Goal: Task Accomplishment & Management: Complete application form

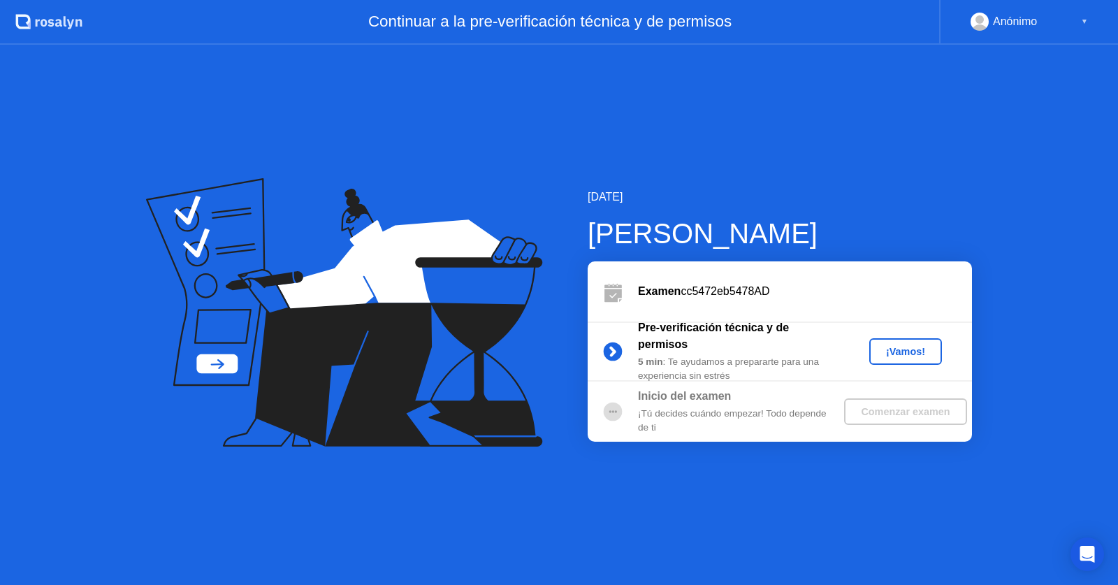
click at [896, 360] on button "¡Vamos!" at bounding box center [905, 351] width 73 height 27
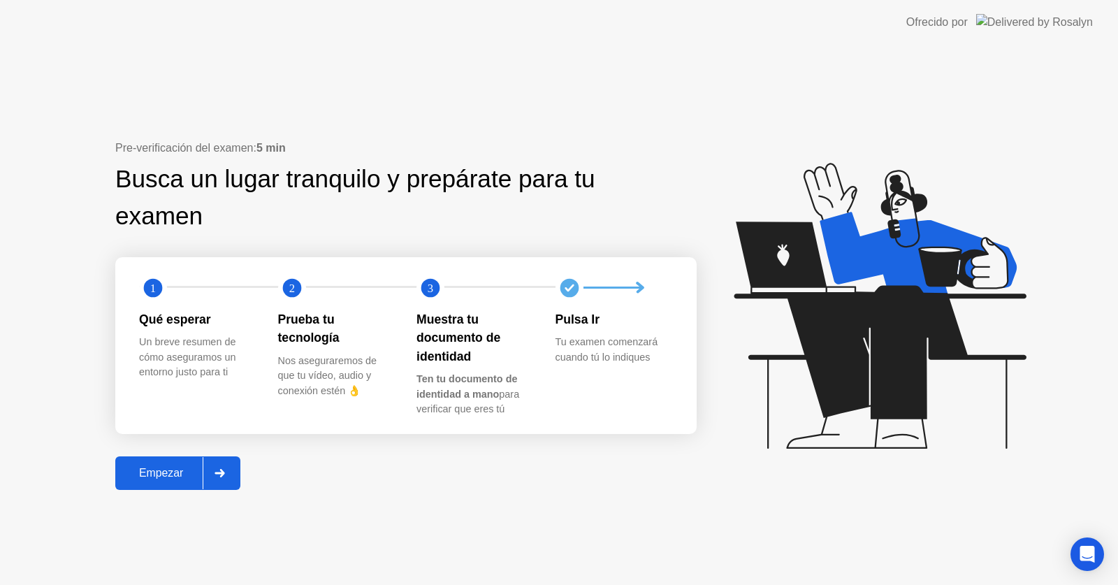
click at [227, 472] on div at bounding box center [220, 473] width 34 height 32
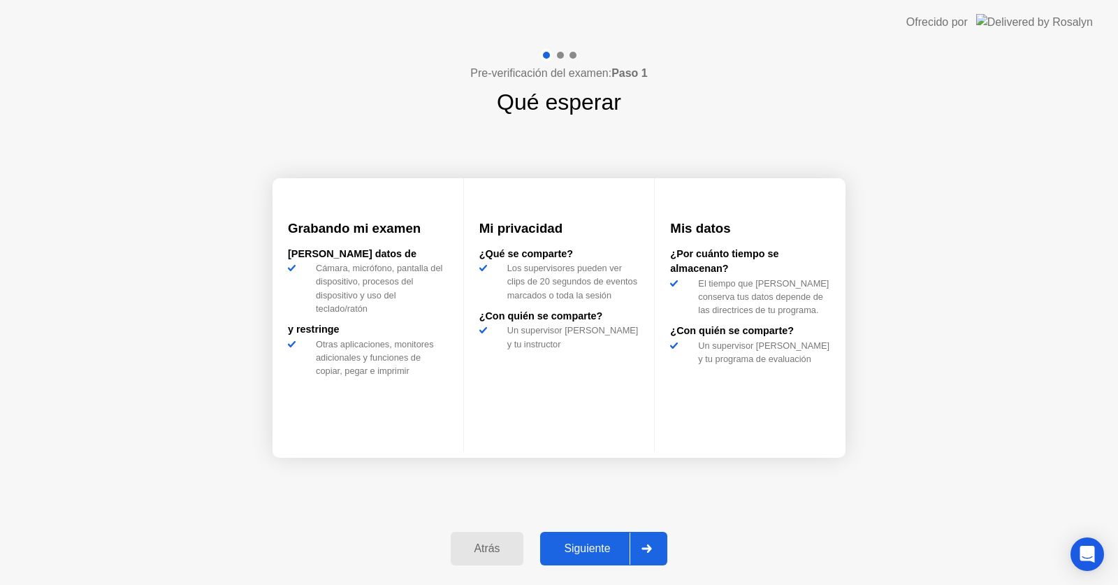
click at [643, 541] on div at bounding box center [647, 548] width 34 height 32
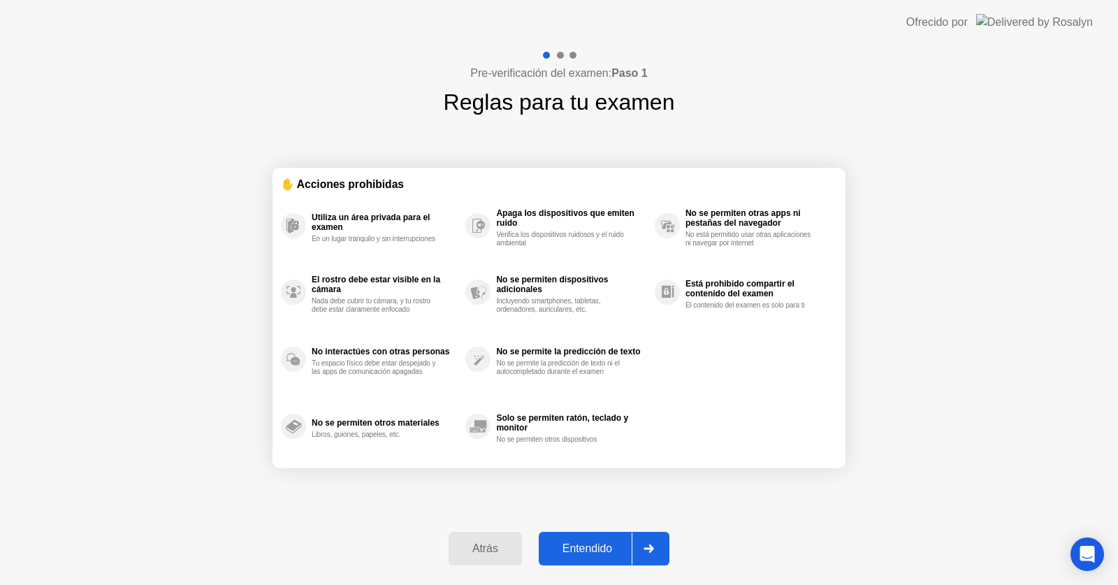
click at [640, 541] on div at bounding box center [649, 548] width 34 height 32
select select "**********"
select select "*******"
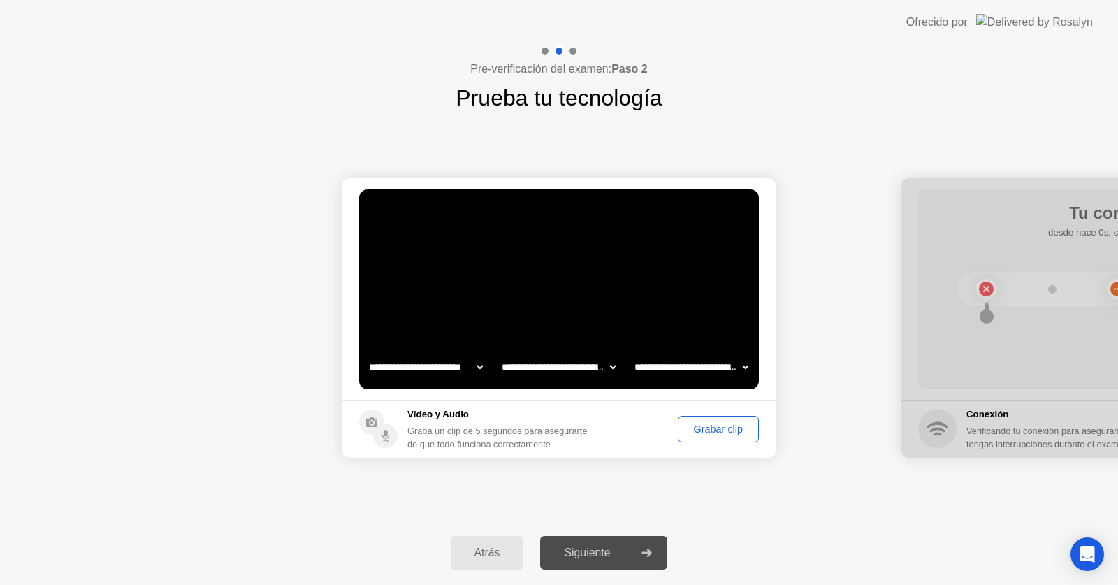
click at [727, 435] on div "Grabar clip" at bounding box center [718, 428] width 71 height 11
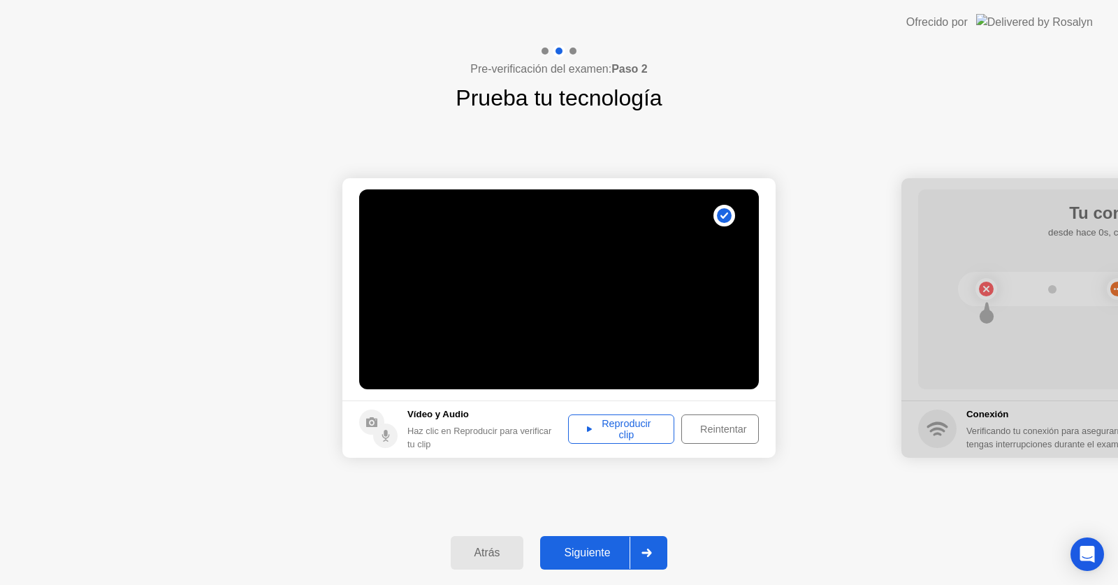
click at [651, 439] on div "Reproducir clip" at bounding box center [621, 429] width 96 height 22
click at [655, 554] on div at bounding box center [647, 553] width 34 height 32
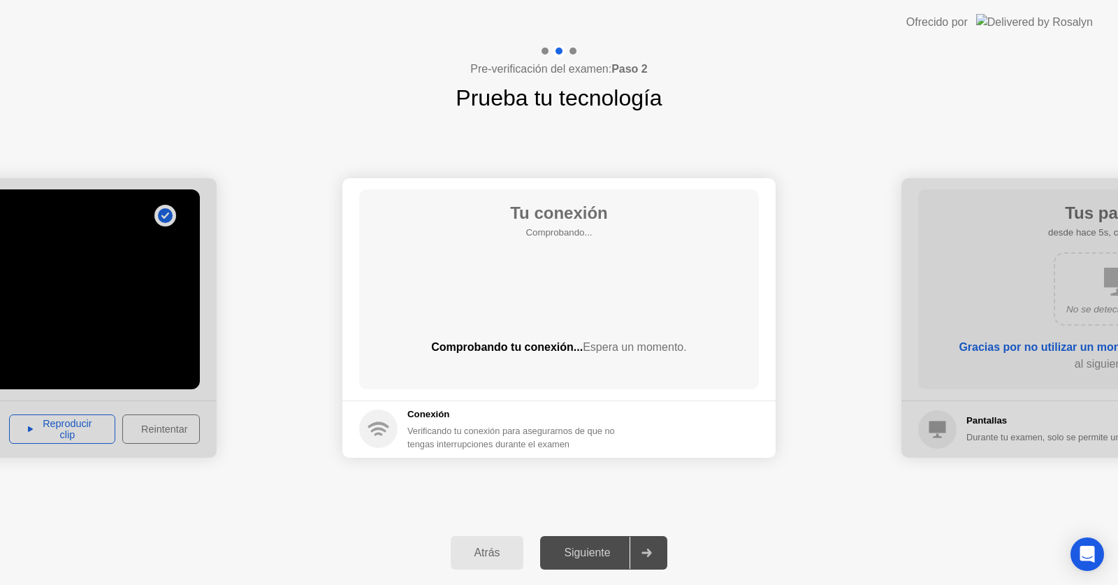
click at [721, 393] on main "Tu conexión Comprobando... Comprobando tu conexión... Espera un momento." at bounding box center [558, 289] width 433 height 222
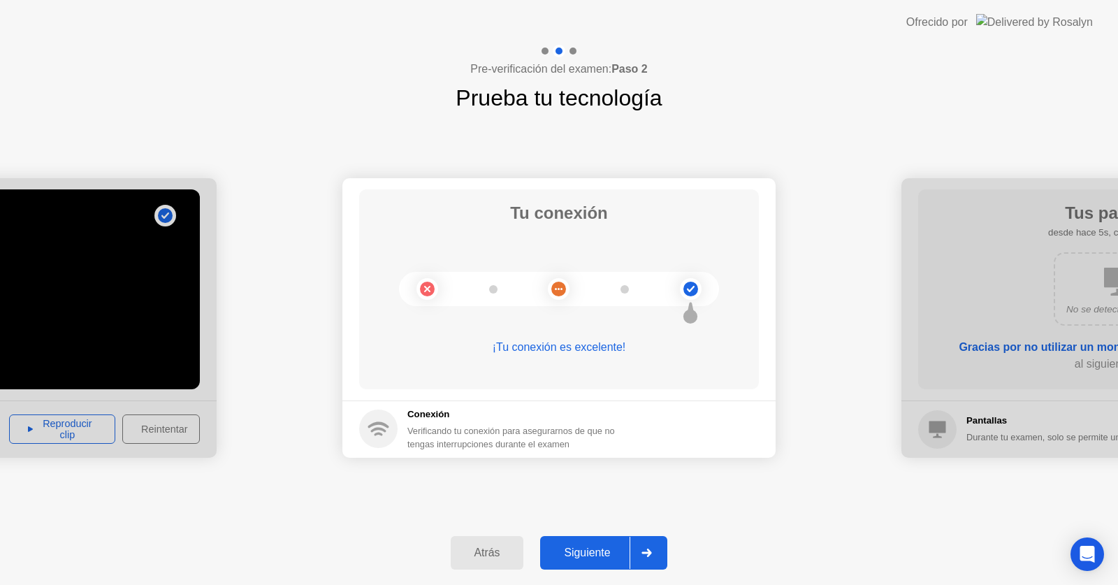
click at [655, 545] on div at bounding box center [647, 553] width 34 height 32
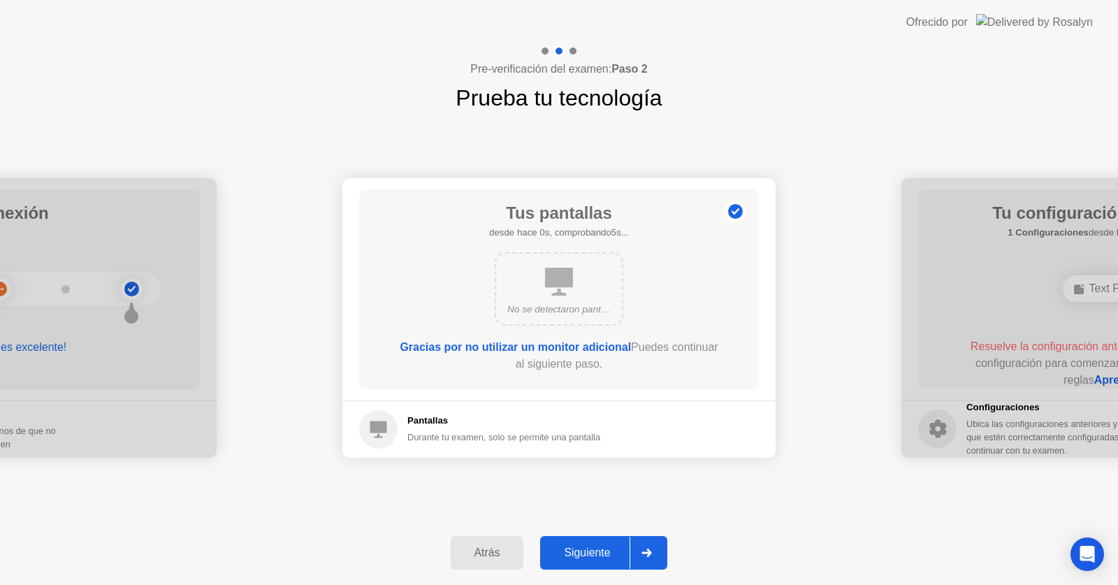
click at [654, 545] on div at bounding box center [647, 553] width 34 height 32
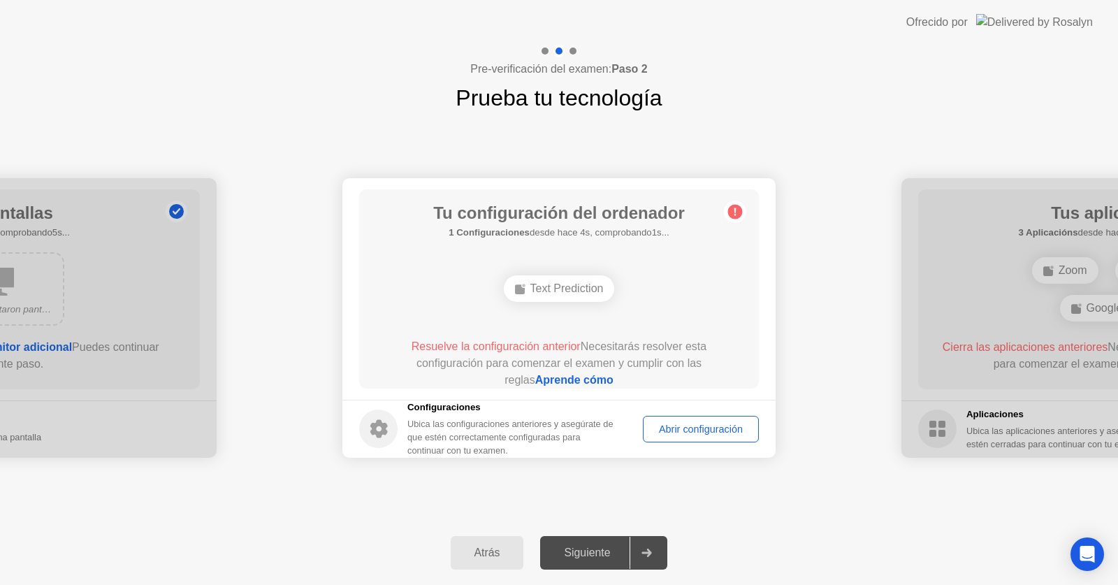
click at [655, 538] on div at bounding box center [647, 553] width 34 height 32
click at [637, 541] on div at bounding box center [647, 553] width 34 height 32
click at [739, 423] on div "Abrir configuración" at bounding box center [701, 428] width 106 height 11
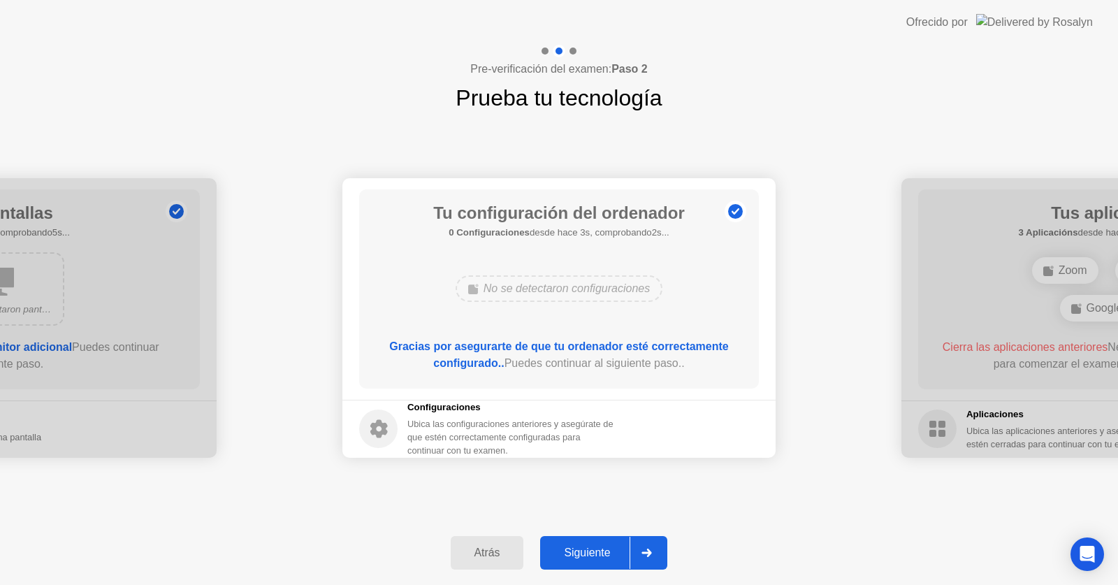
click at [621, 551] on div "Siguiente" at bounding box center [586, 552] width 85 height 13
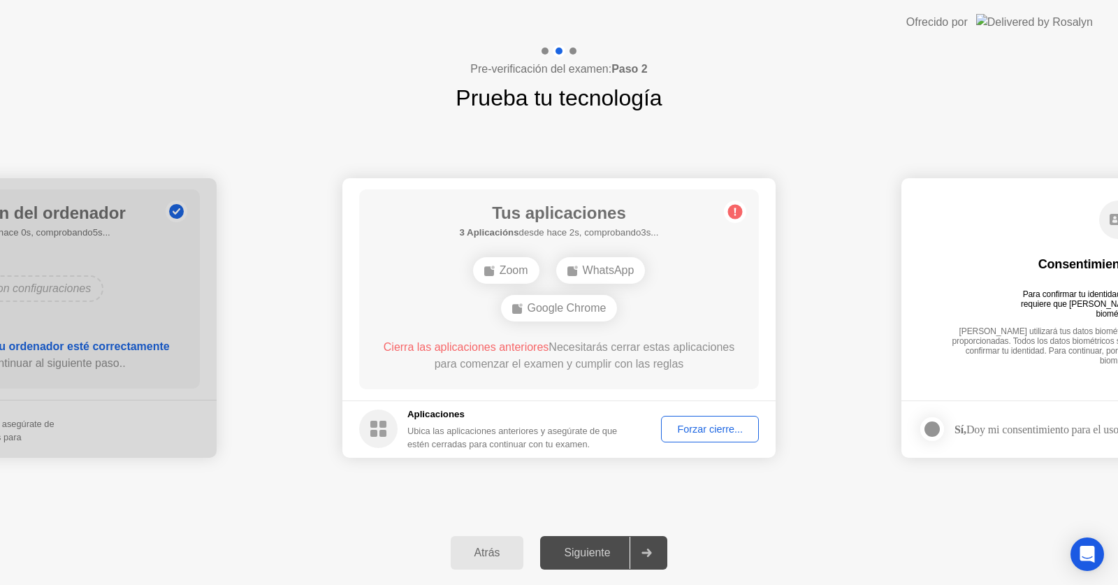
click at [1014, 501] on div "**********" at bounding box center [559, 318] width 1118 height 406
click at [727, 214] on icon at bounding box center [735, 212] width 22 height 22
drag, startPoint x: 998, startPoint y: 307, endPoint x: 764, endPoint y: 320, distance: 234.4
click at [727, 439] on button "Forzar cierre..." at bounding box center [710, 429] width 98 height 27
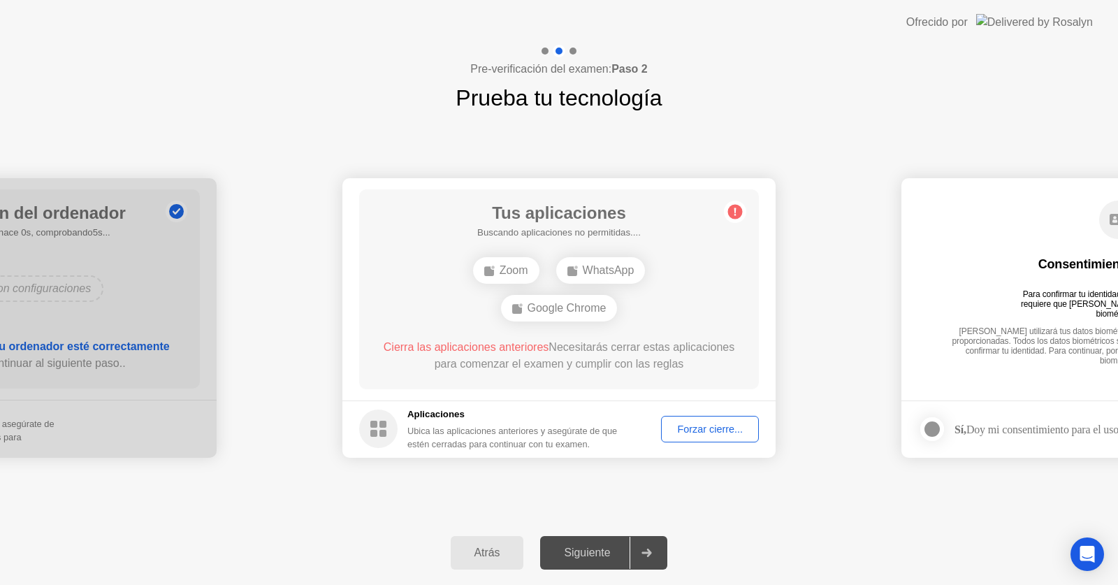
click at [723, 426] on div "Forzar cierre..." at bounding box center [710, 428] width 88 height 11
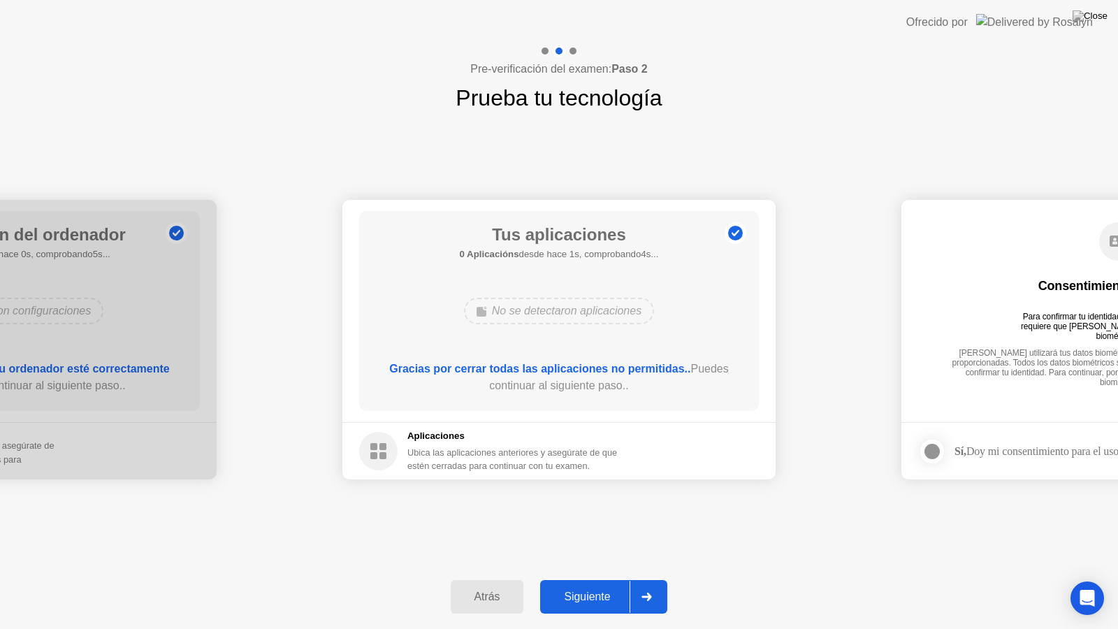
click at [648, 584] on icon at bounding box center [647, 596] width 10 height 8
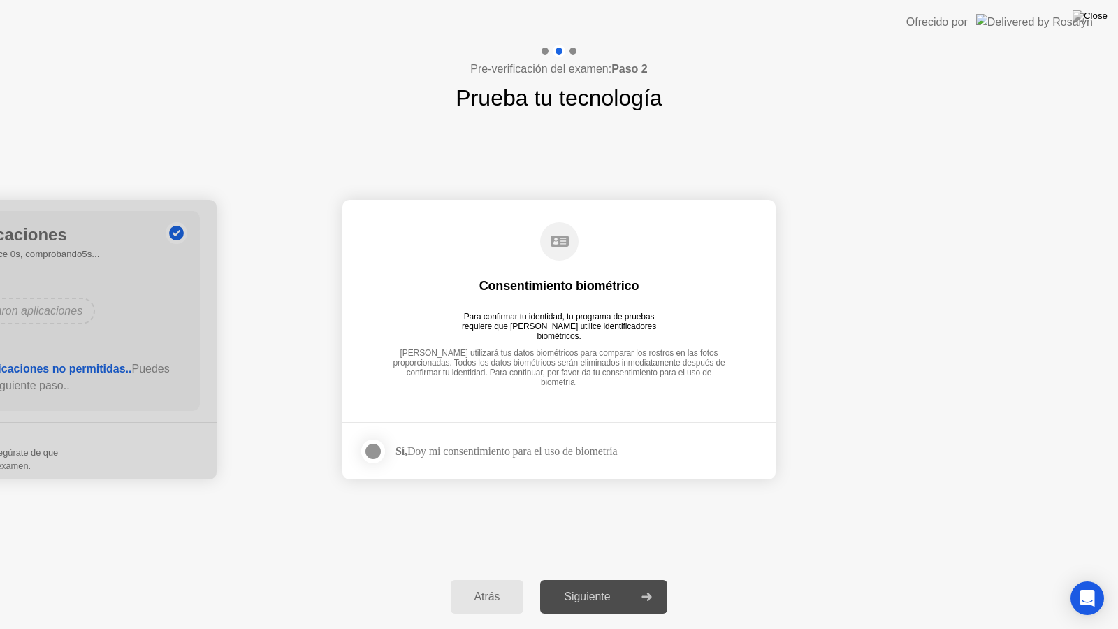
click at [377, 450] on div at bounding box center [373, 451] width 17 height 17
click at [647, 584] on div at bounding box center [647, 597] width 34 height 32
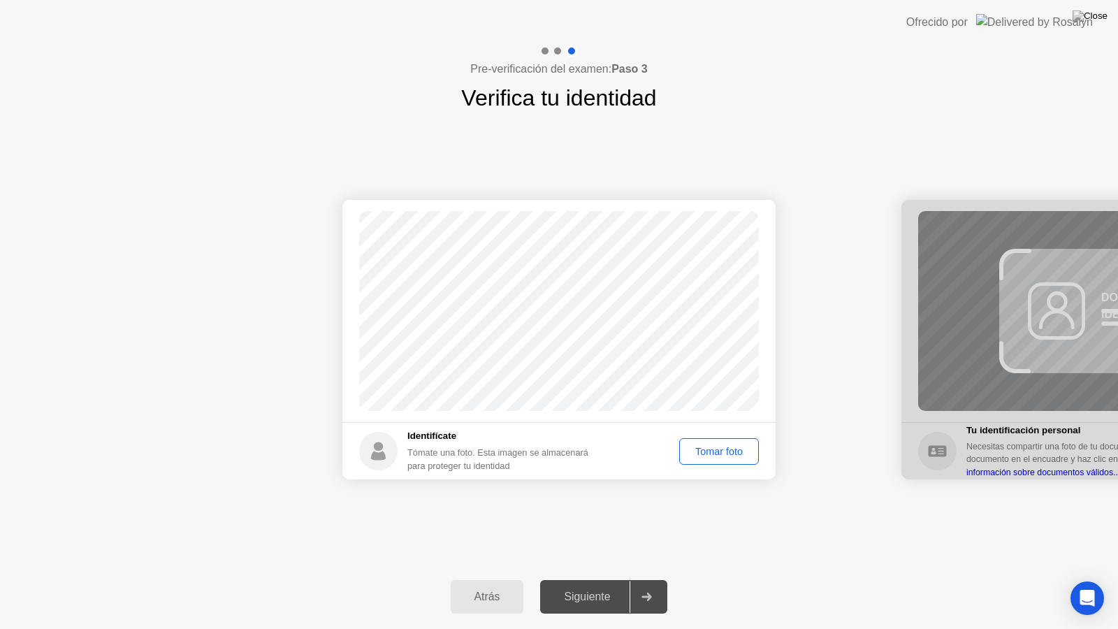
click at [740, 453] on div "Tomar foto" at bounding box center [719, 451] width 70 height 11
click at [637, 584] on div "Atrás Siguiente" at bounding box center [559, 597] width 1118 height 64
click at [645, 584] on div at bounding box center [647, 597] width 34 height 32
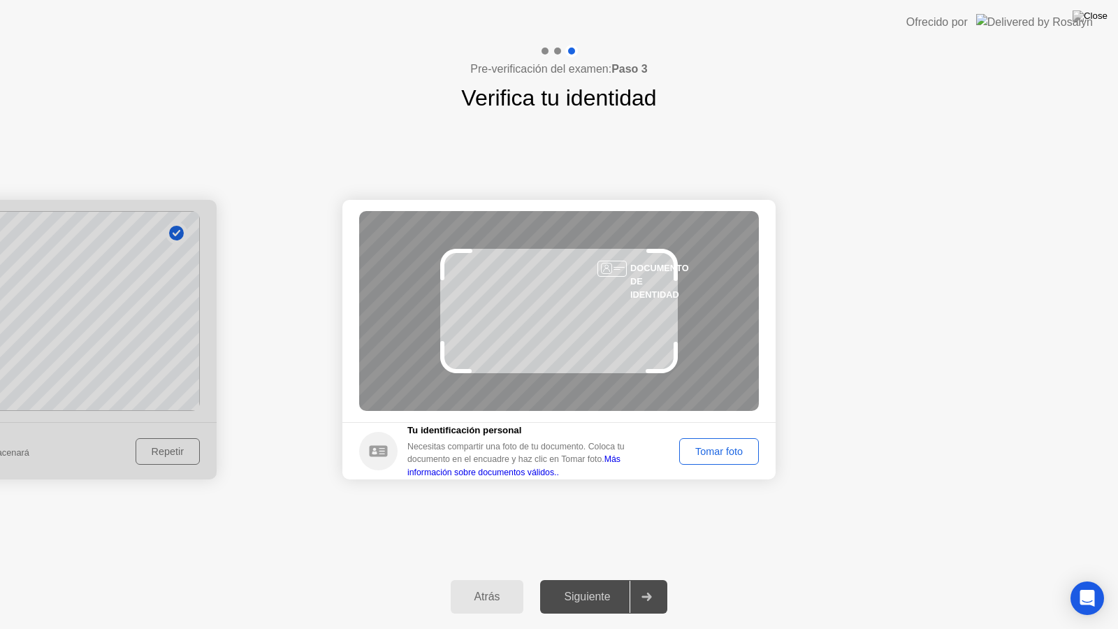
click at [727, 453] on div "Tomar foto" at bounding box center [719, 451] width 70 height 11
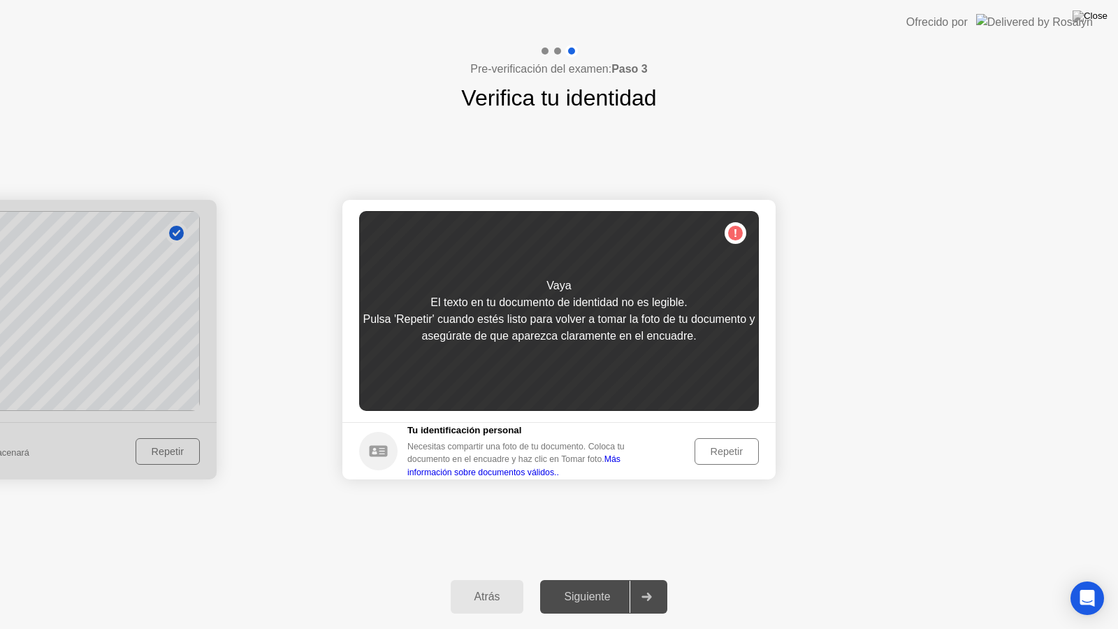
click at [618, 457] on link "Más información sobre documentos válidos.." at bounding box center [513, 465] width 213 height 22
click at [734, 239] on div "Vaya El texto en tu documento de identidad no es legible. Pulsa 'Repetir' cuand…" at bounding box center [559, 311] width 400 height 200
drag, startPoint x: 616, startPoint y: 307, endPoint x: 616, endPoint y: 317, distance: 9.8
click at [616, 310] on div "El texto en tu documento de identidad no es legible." at bounding box center [558, 302] width 256 height 17
click at [713, 448] on div "Repetir" at bounding box center [726, 451] width 54 height 11
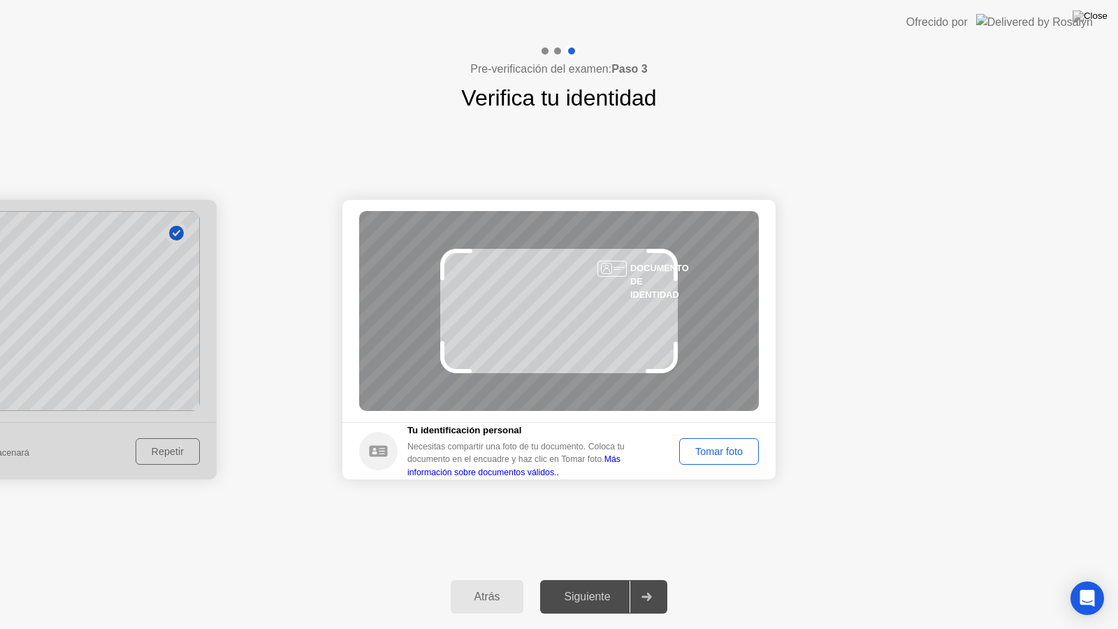
click at [729, 452] on div "Tomar foto" at bounding box center [719, 451] width 70 height 11
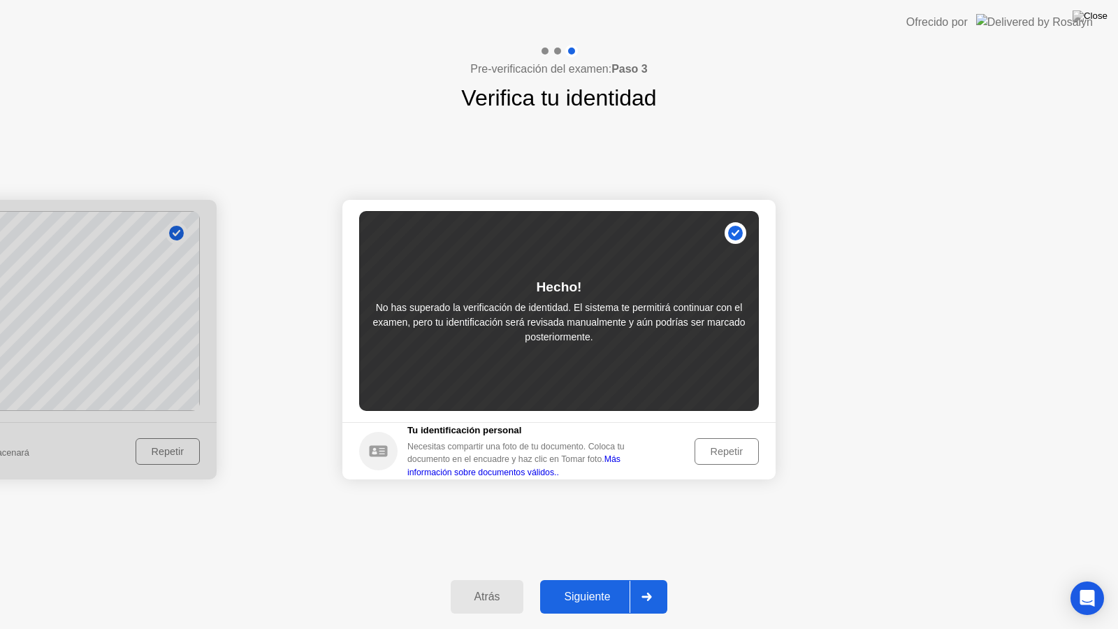
click at [613, 584] on div "Siguiente" at bounding box center [586, 596] width 85 height 13
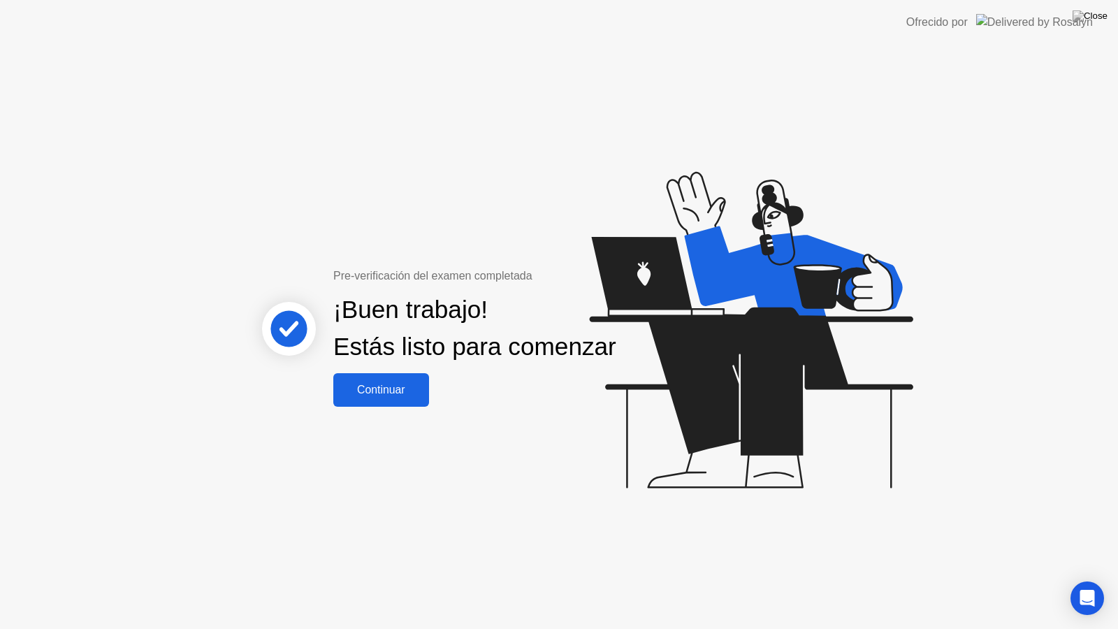
click at [416, 396] on div "Continuar" at bounding box center [380, 390] width 87 height 13
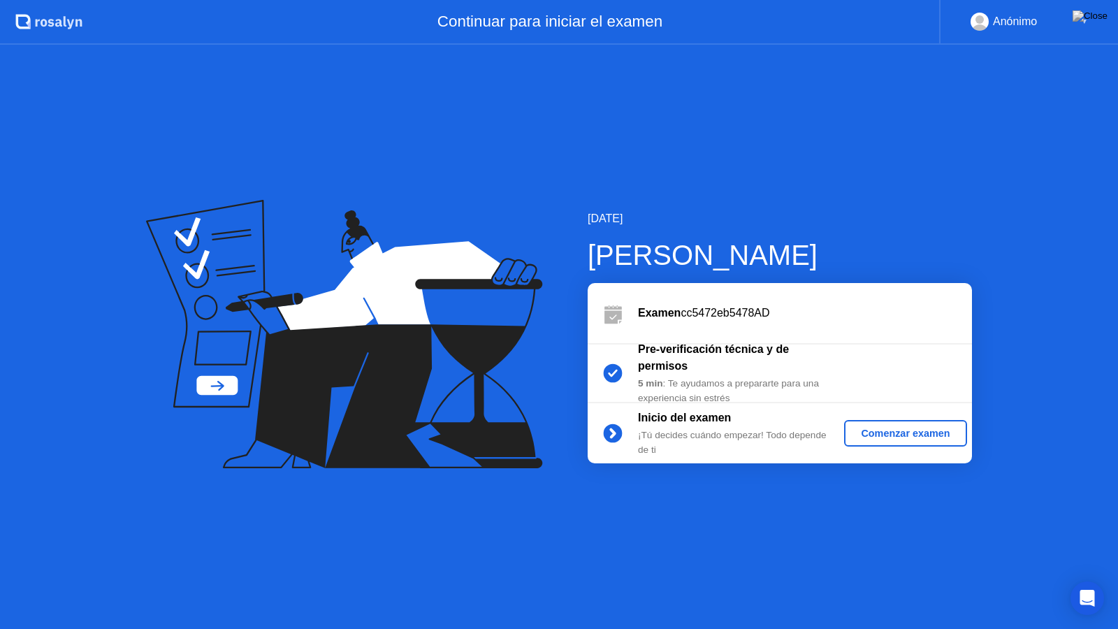
click at [924, 435] on div "Comenzar examen" at bounding box center [905, 433] width 111 height 11
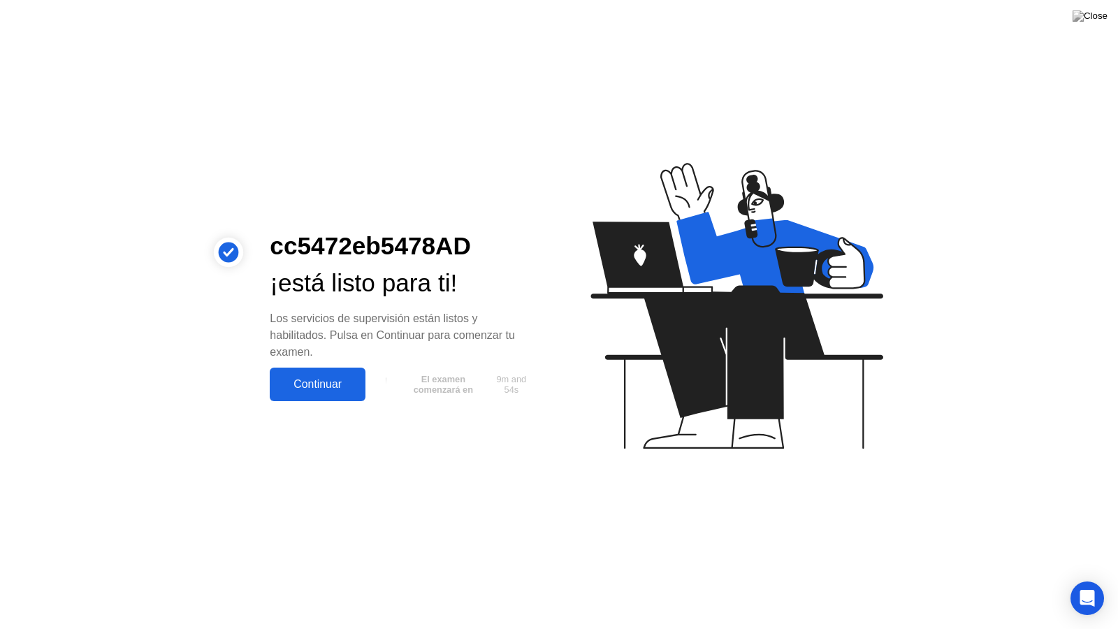
click at [335, 386] on div "Continuar" at bounding box center [317, 384] width 87 height 13
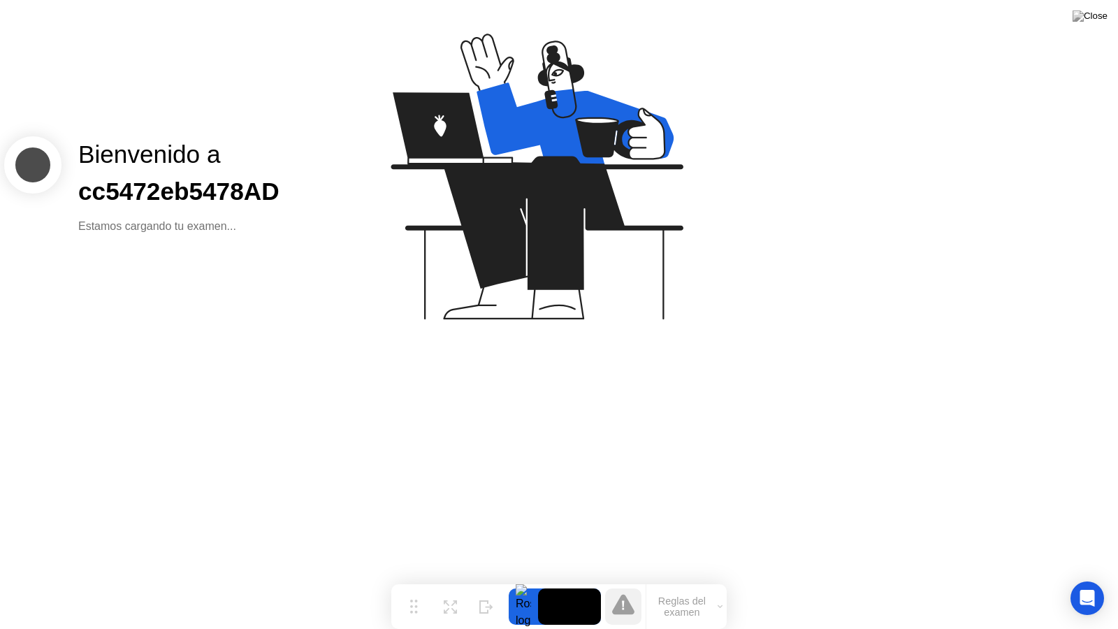
click at [652, 584] on button "Reglas del examen" at bounding box center [686, 607] width 80 height 24
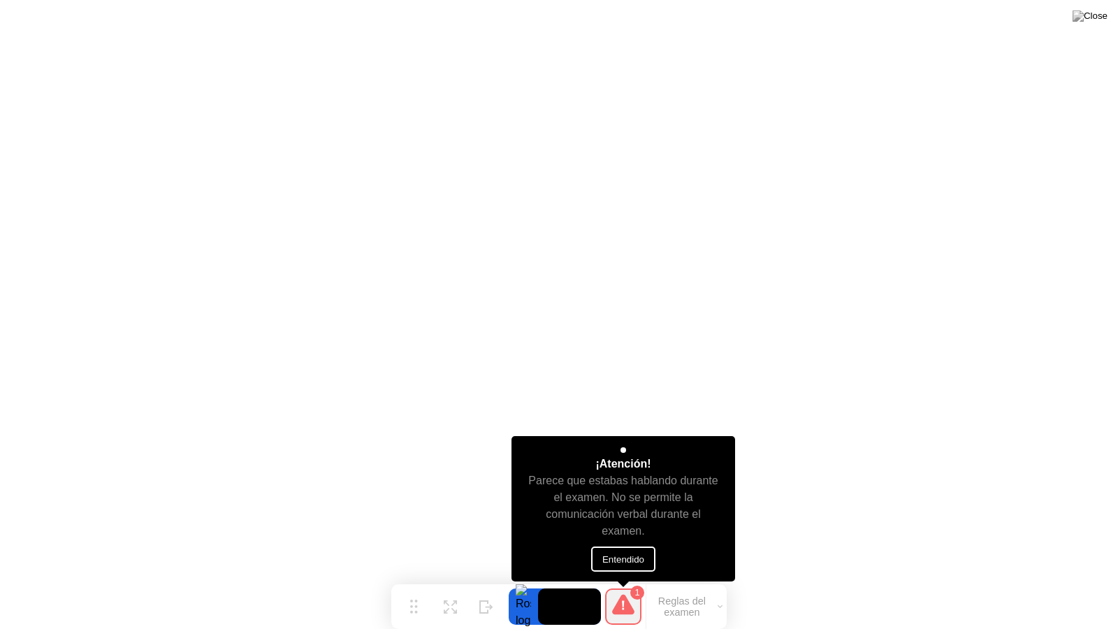
click at [648, 551] on button "Entendido" at bounding box center [623, 558] width 64 height 25
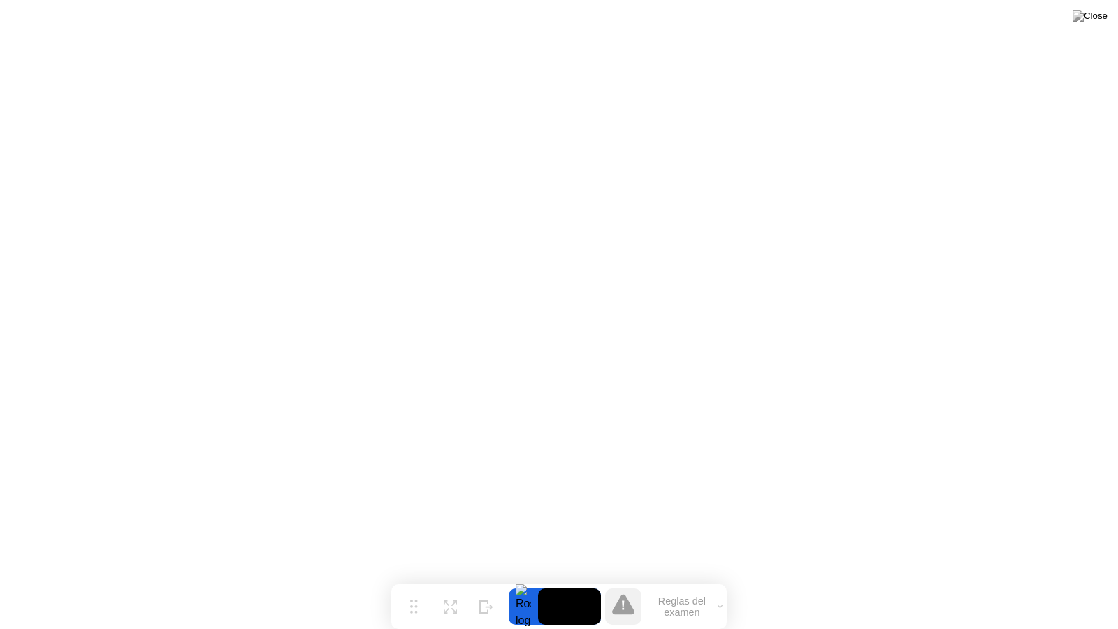
click at [620, 584] on div at bounding box center [623, 606] width 36 height 36
